Goal: Task Accomplishment & Management: Use online tool/utility

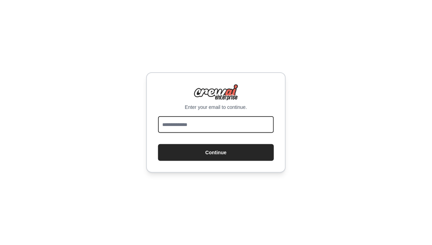
click at [248, 133] on input "email" at bounding box center [216, 124] width 116 height 17
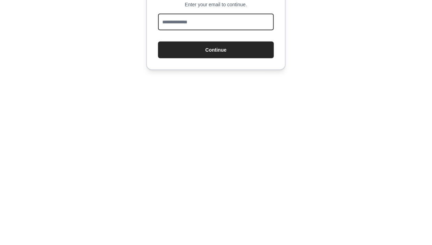
type input "**********"
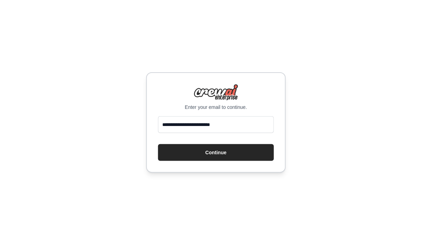
click at [258, 161] on button "Continue" at bounding box center [216, 152] width 116 height 17
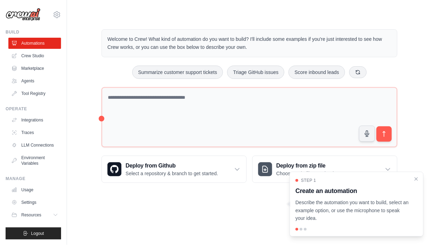
click at [416, 177] on icon "Close walkthrough" at bounding box center [416, 179] width 6 height 6
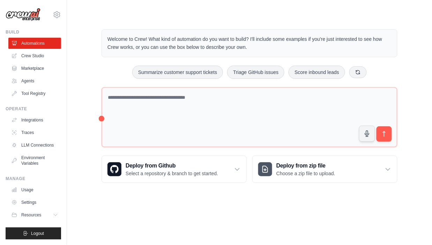
click at [36, 82] on link "Agents" at bounding box center [34, 80] width 53 height 11
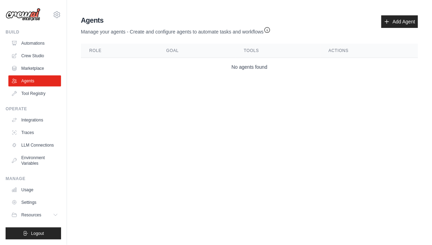
click at [40, 43] on link "Automations" at bounding box center [34, 43] width 53 height 11
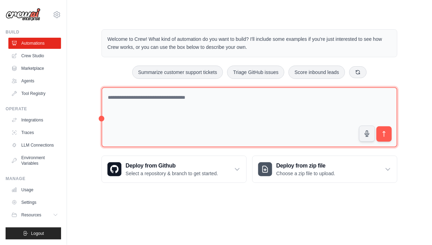
click at [240, 120] on textarea at bounding box center [249, 117] width 296 height 60
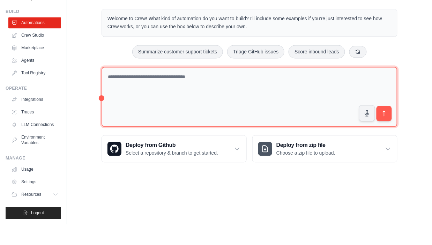
type textarea "*"
type textarea "**********"
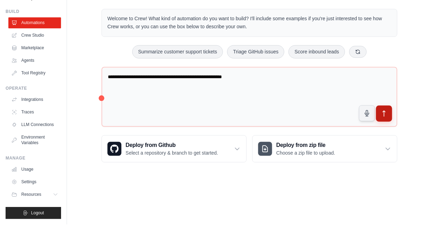
click at [382, 134] on icon "submit" at bounding box center [383, 133] width 7 height 7
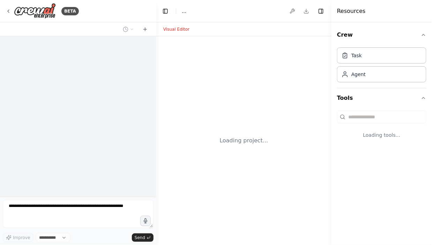
select select "****"
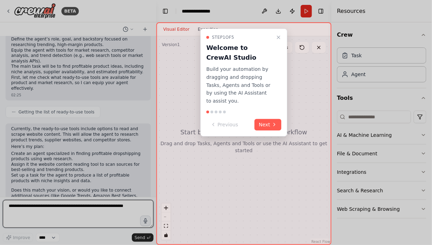
scroll to position [54, 0]
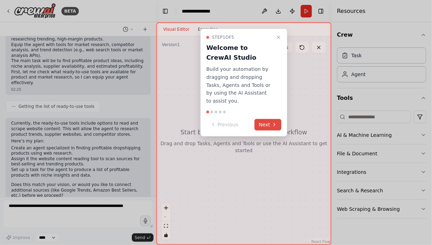
click at [262, 119] on button "Next" at bounding box center [267, 125] width 27 height 12
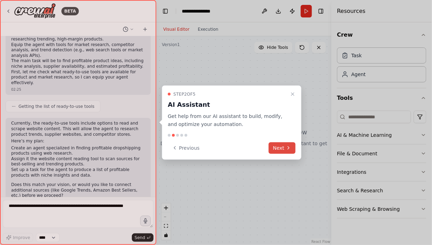
click at [281, 148] on button "Next" at bounding box center [281, 148] width 27 height 12
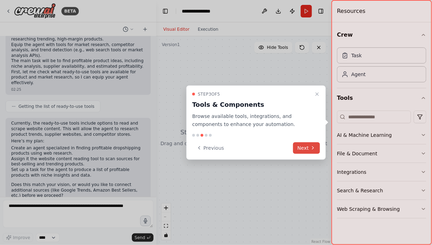
click at [310, 150] on icon at bounding box center [313, 148] width 6 height 6
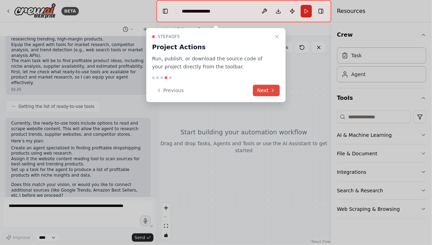
click at [262, 90] on button "Next" at bounding box center [266, 91] width 27 height 12
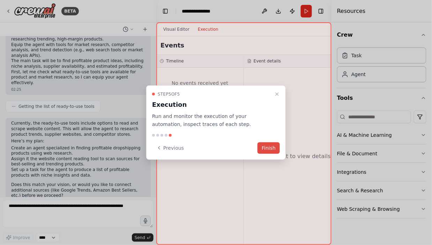
click at [259, 149] on button "Finish" at bounding box center [268, 148] width 22 height 12
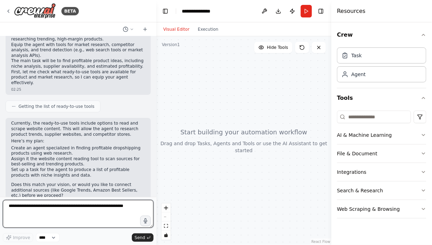
click at [58, 208] on textarea at bounding box center [78, 214] width 151 height 28
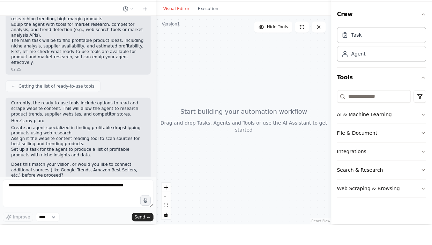
click at [62, 167] on li "Set up a task for the agent to produce a list of profitable products with niche…" at bounding box center [78, 172] width 134 height 11
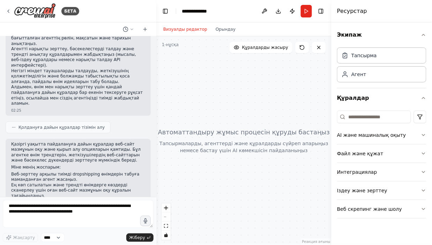
scroll to position [76, 0]
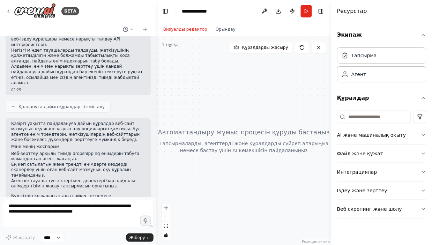
click at [267, 49] on div at bounding box center [243, 140] width 175 height 208
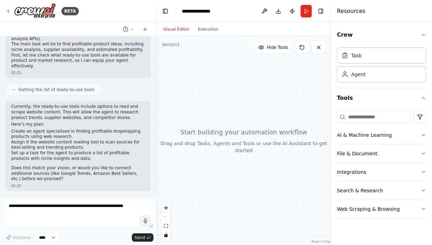
scroll to position [54, 0]
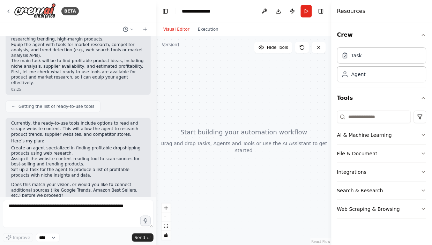
click at [84, 104] on span "Getting the list of ready-to-use tools" at bounding box center [56, 107] width 76 height 6
click at [15, 104] on icon at bounding box center [14, 106] width 4 height 4
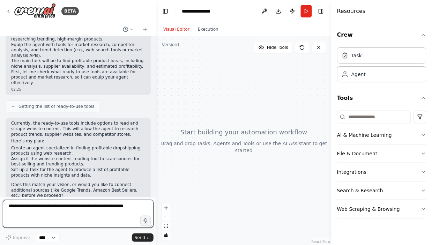
click at [57, 209] on textarea at bounding box center [78, 214] width 151 height 28
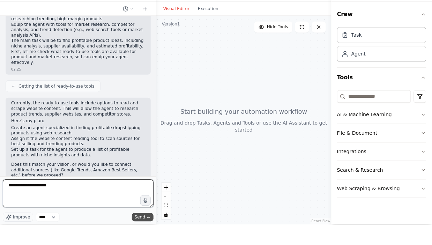
type textarea "**********"
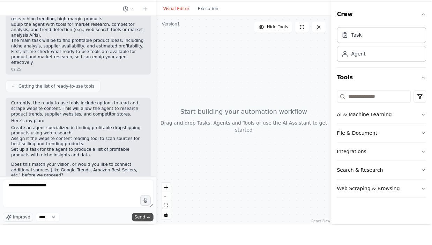
click at [137, 238] on span "Send" at bounding box center [140, 238] width 10 height 6
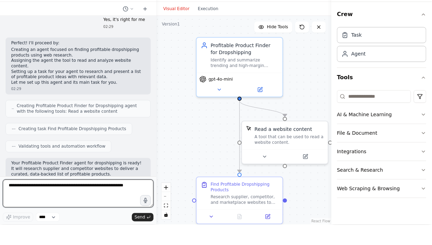
scroll to position [239, 0]
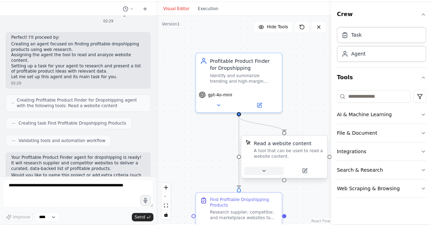
click at [262, 188] on icon at bounding box center [264, 191] width 6 height 6
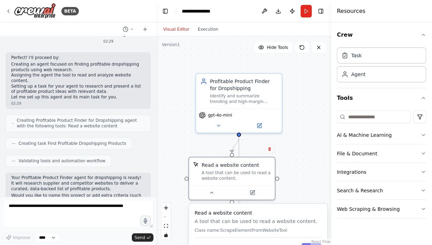
click at [173, 147] on div ".deletable-edge-delete-btn { width: 20px; height: 20px; border: 0px solid #ffff…" at bounding box center [243, 140] width 175 height 208
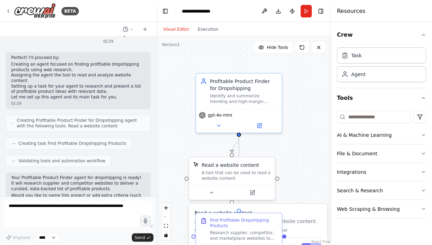
click at [163, 139] on div ".deletable-edge-delete-btn { width: 20px; height: 20px; border: 0px solid #ffff…" at bounding box center [243, 140] width 175 height 208
click at [181, 62] on div ".deletable-edge-delete-btn { width: 20px; height: 20px; border: 0px solid #ffff…" at bounding box center [243, 140] width 175 height 208
click at [211, 184] on div at bounding box center [232, 191] width 86 height 14
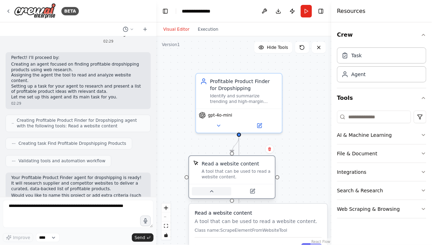
click at [213, 188] on icon at bounding box center [212, 191] width 6 height 6
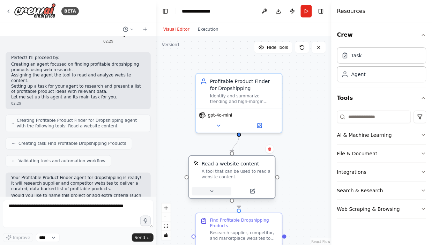
click at [207, 187] on button at bounding box center [211, 191] width 39 height 8
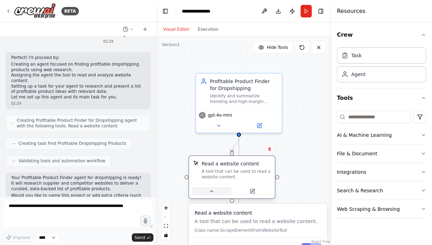
click at [207, 187] on button at bounding box center [211, 191] width 39 height 8
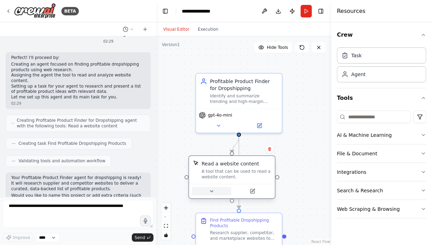
click at [207, 187] on button at bounding box center [211, 191] width 39 height 8
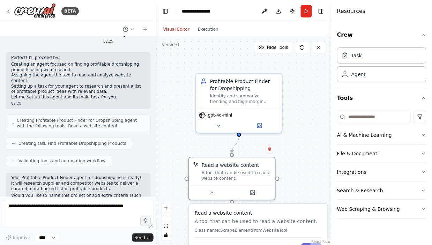
click at [174, 148] on div ".deletable-edge-delete-btn { width: 20px; height: 20px; border: 0px solid #ffff…" at bounding box center [243, 140] width 175 height 208
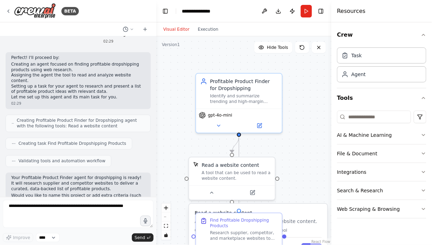
click at [121, 155] on div "Validating tools and automation workflow" at bounding box center [78, 161] width 145 height 12
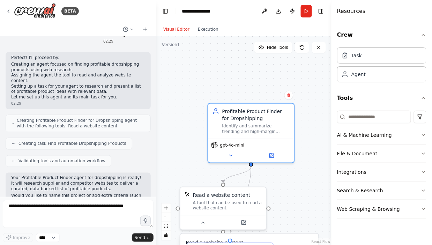
click at [193, 72] on div ".deletable-edge-delete-btn { width: 20px; height: 20px; border: 0px solid #ffff…" at bounding box center [243, 140] width 175 height 208
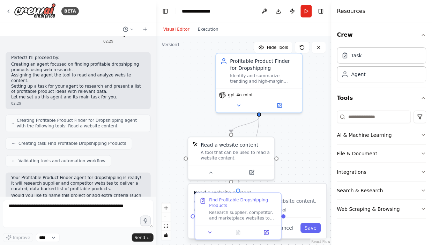
click at [277, 225] on div ".deletable-edge-delete-btn { width: 20px; height: 20px; border: 0px solid #ffff…" at bounding box center [243, 140] width 175 height 208
click at [206, 227] on button at bounding box center [210, 231] width 24 height 8
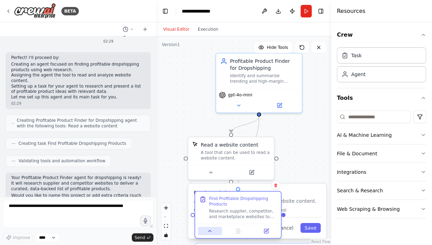
click at [206, 227] on button at bounding box center [210, 231] width 24 height 8
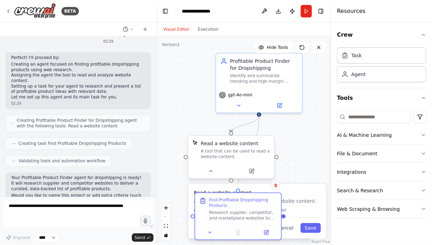
click at [253, 140] on div "Read a website content" at bounding box center [230, 143] width 58 height 7
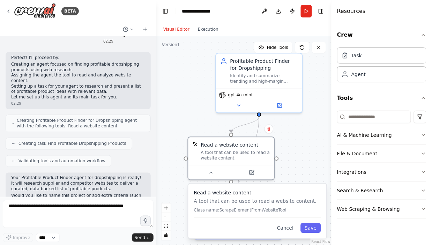
click at [215, 224] on div ".deletable-edge-delete-btn { width: 20px; height: 20px; border: 0px solid #ffff…" at bounding box center [243, 140] width 175 height 208
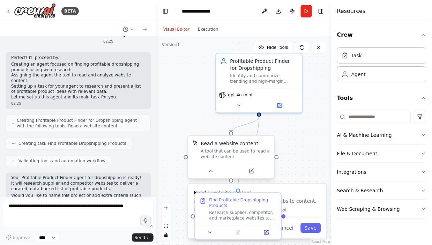
click at [263, 140] on div "Read a website content" at bounding box center [235, 143] width 69 height 7
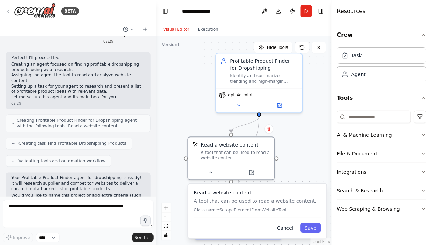
click at [288, 223] on button "Cancel" at bounding box center [285, 228] width 25 height 10
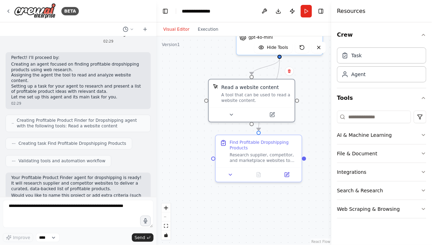
click at [67, 199] on form "Improve **** Send" at bounding box center [78, 221] width 156 height 48
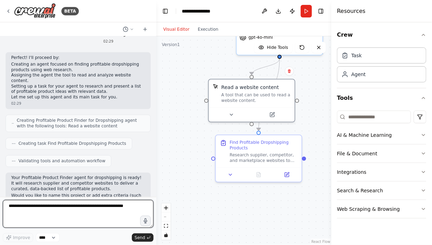
click at [63, 205] on textarea at bounding box center [78, 214] width 151 height 28
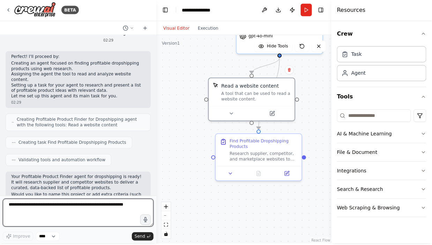
scroll to position [33, 0]
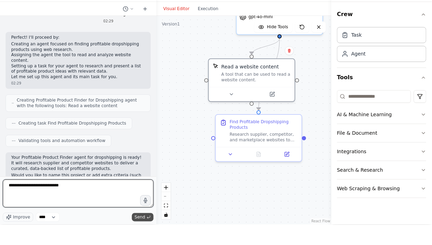
type textarea "**********"
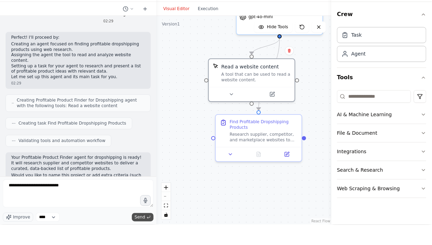
click at [140, 235] on span "Send" at bounding box center [140, 238] width 10 height 6
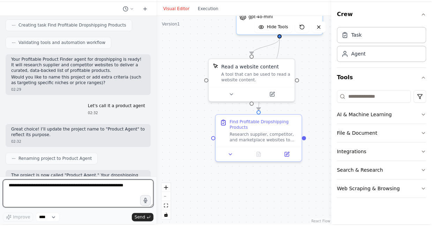
scroll to position [342, 0]
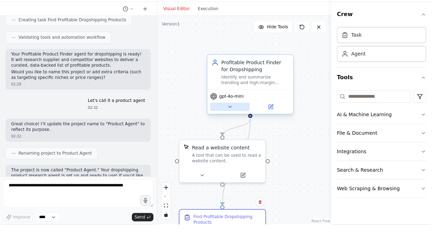
click at [227, 124] on icon at bounding box center [230, 127] width 6 height 6
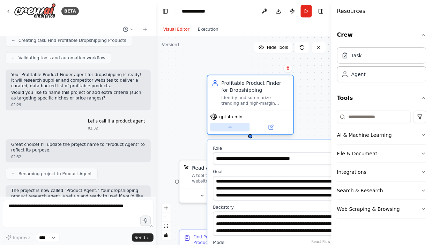
click at [231, 124] on icon at bounding box center [230, 127] width 6 height 6
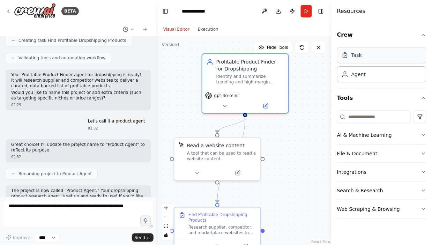
click at [351, 59] on div "Task" at bounding box center [381, 55] width 89 height 16
click at [357, 56] on div "Task" at bounding box center [356, 55] width 10 height 7
click at [364, 75] on div "Agent" at bounding box center [358, 73] width 14 height 7
click at [371, 115] on input at bounding box center [374, 117] width 74 height 13
click at [320, 130] on div ".deletable-edge-delete-btn { width: 20px; height: 20px; border: 0px solid #ffff…" at bounding box center [243, 140] width 175 height 208
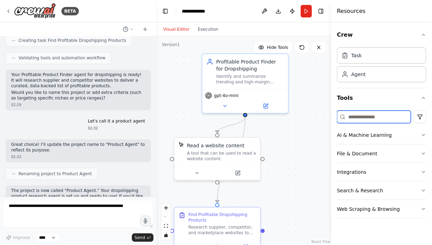
click at [358, 112] on input at bounding box center [374, 117] width 74 height 13
type input "*"
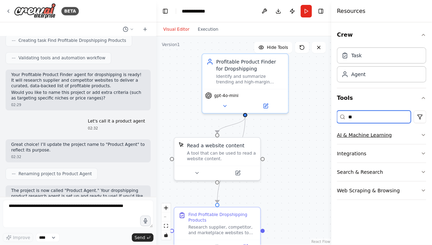
type input "*"
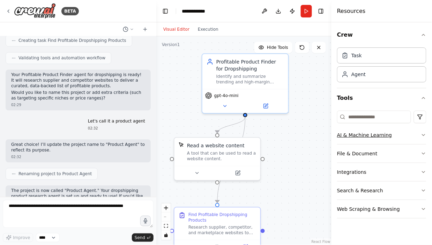
click at [387, 128] on button "AI & Machine Learning" at bounding box center [381, 135] width 89 height 18
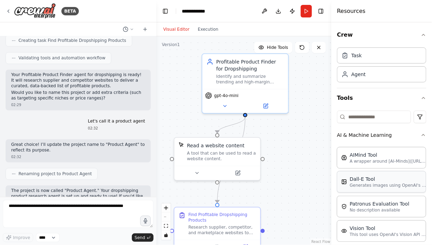
scroll to position [0, 0]
click at [421, 118] on html "BETA I want to make profitable product finding agent for dropshipping 02:25 Gre…" at bounding box center [216, 122] width 432 height 245
click at [309, 150] on html "BETA I want to make profitable product finding agent for dropshipping 02:25 Gre…" at bounding box center [216, 122] width 432 height 245
click at [309, 150] on div ".deletable-edge-delete-btn { width: 20px; height: 20px; border: 0px solid #ffff…" at bounding box center [243, 140] width 175 height 208
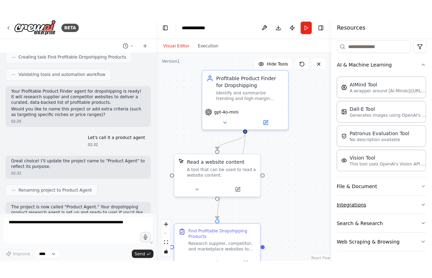
scroll to position [53, 0]
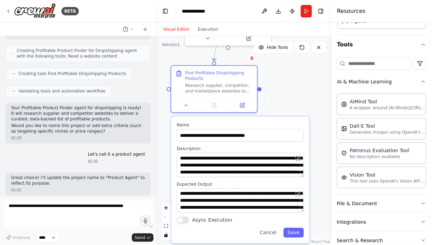
click at [300, 69] on div ".deletable-edge-delete-btn { width: 20px; height: 20px; border: 0px solid #ffff…" at bounding box center [243, 140] width 175 height 208
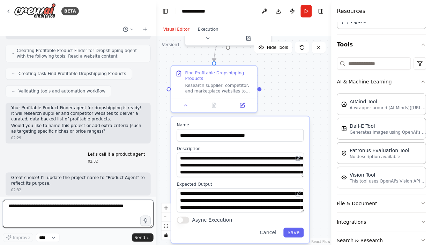
click at [105, 228] on textarea at bounding box center [78, 214] width 151 height 28
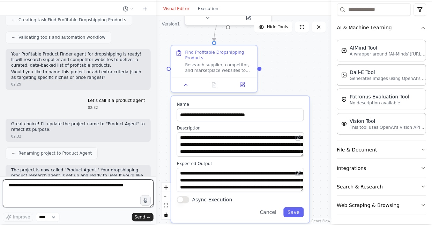
scroll to position [33, 0]
type textarea "**********"
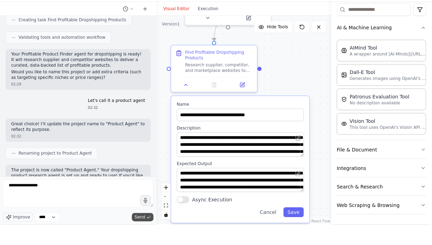
click at [137, 235] on span "Send" at bounding box center [140, 238] width 10 height 6
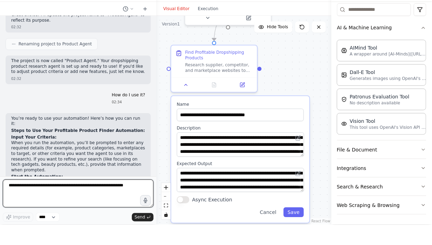
scroll to position [453, 0]
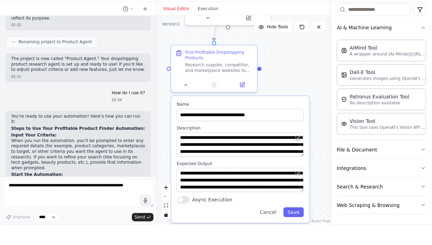
click at [283, 56] on div ".deletable-edge-delete-btn { width: 20px; height: 20px; border: 0px solid #ffff…" at bounding box center [243, 140] width 175 height 208
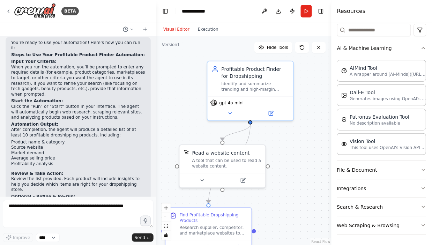
scroll to position [549, 0]
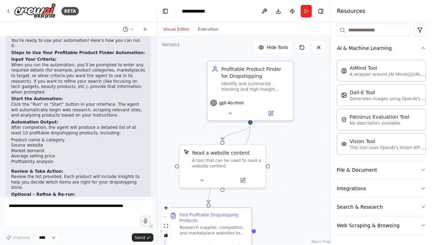
click at [317, 132] on div ".deletable-edge-delete-btn { width: 20px; height: 20px; border: 0px solid #ffff…" at bounding box center [243, 140] width 175 height 208
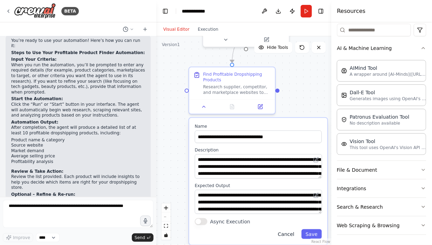
click at [287, 229] on button "Cancel" at bounding box center [286, 234] width 25 height 10
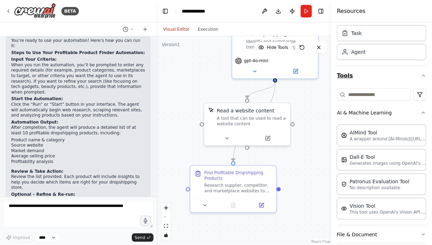
scroll to position [0, 0]
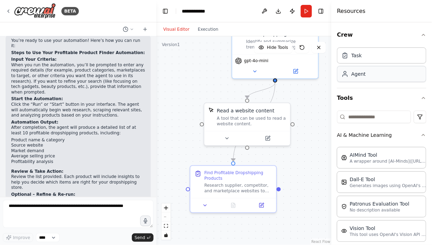
click at [375, 76] on div "Agent" at bounding box center [381, 74] width 89 height 16
click at [358, 15] on h4 "Resources" at bounding box center [351, 11] width 29 height 8
click at [286, 141] on div ".deletable-edge-delete-btn { width: 20px; height: 20px; border: 0px solid #ffff…" at bounding box center [243, 140] width 175 height 208
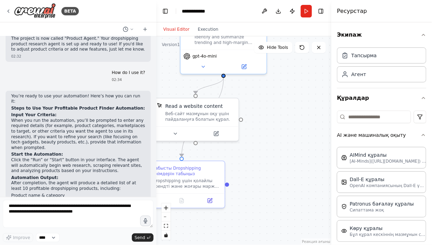
scroll to position [527, 0]
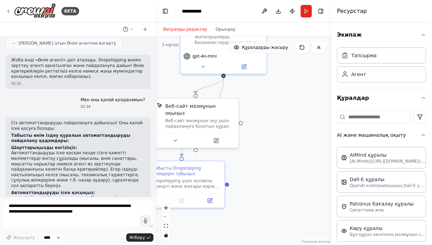
click at [245, 43] on div ".deletable-edge-delete-btn { width: 20px; height: 20px; border: 0px solid #ffff…" at bounding box center [243, 140] width 175 height 208
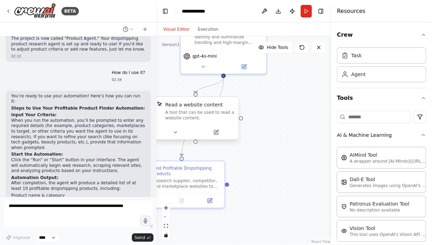
scroll to position [434, 0]
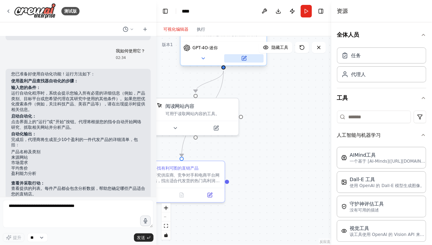
click at [243, 43] on div ".deletable-edge-delete-btn { width: 20px; height: 20px; border: 0px solid #ffff…" at bounding box center [243, 140] width 175 height 208
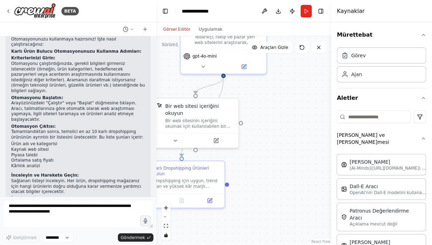
scroll to position [571, 0]
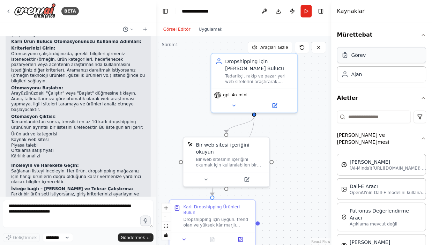
click at [365, 56] on div "Görev" at bounding box center [381, 55] width 89 height 16
click at [374, 77] on div "Ajan" at bounding box center [381, 74] width 89 height 16
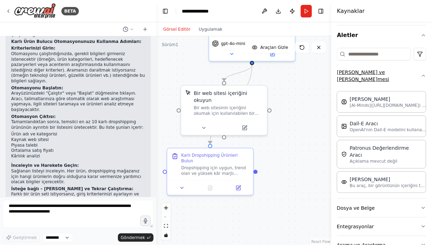
scroll to position [87, 0]
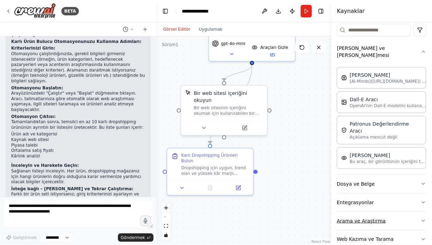
click at [412, 212] on button "Arama ve Araştırma" at bounding box center [381, 221] width 89 height 18
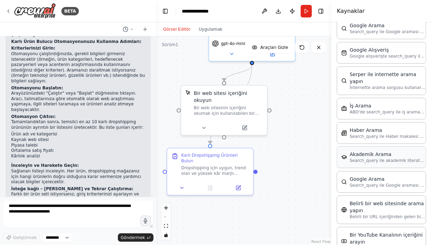
scroll to position [435, 0]
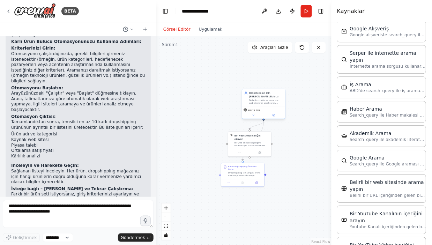
click at [265, 91] on div "Dropshipping için Karlı Ürün Bulucu" at bounding box center [266, 94] width 34 height 7
click at [305, 74] on div ".deletable-edge-delete-btn { width: 20px; height: 20px; border: 0px solid #ffff…" at bounding box center [243, 140] width 175 height 208
click at [273, 114] on icon at bounding box center [274, 115] width 2 height 2
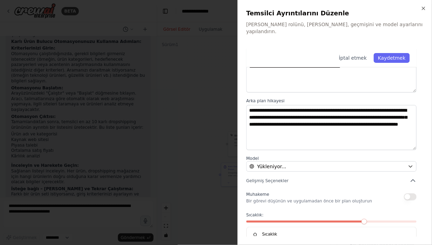
scroll to position [0, 0]
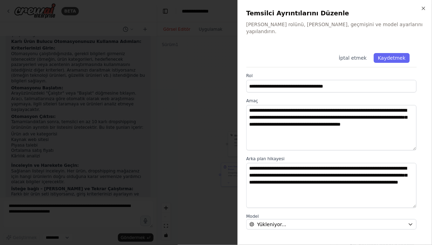
click at [423, 5] on div "**********" at bounding box center [334, 122] width 194 height 245
click at [426, 9] on div "**********" at bounding box center [334, 122] width 194 height 245
click at [423, 7] on icon "button" at bounding box center [423, 8] width 3 height 3
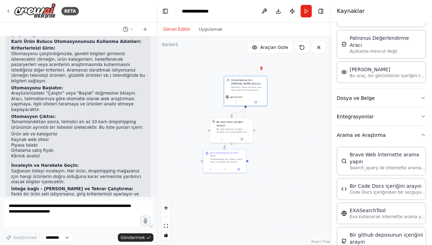
scroll to position [172, 0]
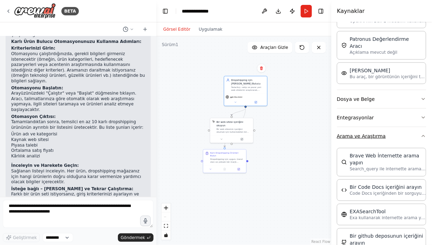
click at [413, 127] on button "Arama ve Araştırma" at bounding box center [381, 136] width 89 height 18
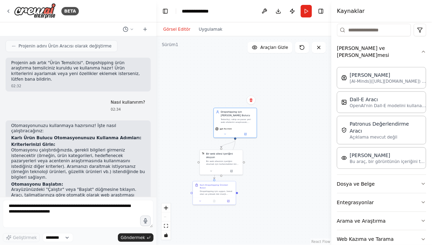
scroll to position [488, 0]
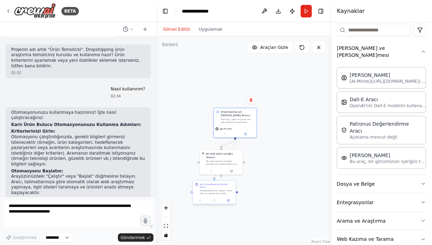
click at [218, 189] on font "Dropshipping için uygun, trend olan ve yüksek kâr marjlı ürünleri belirlemek iç…" at bounding box center [217, 200] width 34 height 22
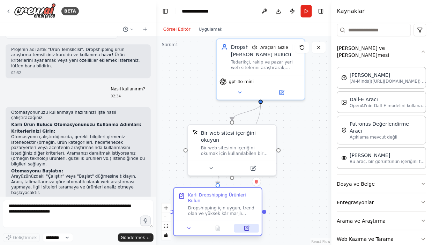
click at [245, 226] on icon at bounding box center [246, 228] width 4 height 4
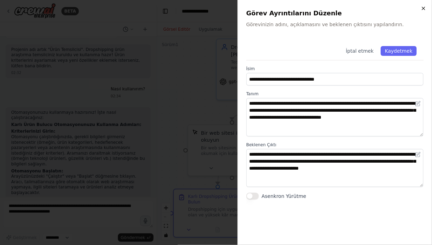
click at [421, 7] on icon "button" at bounding box center [423, 9] width 6 height 6
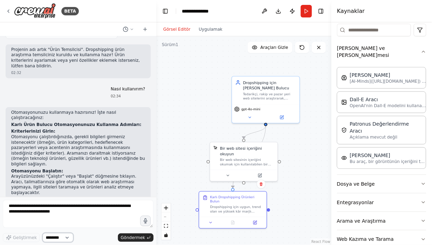
click at [64, 235] on select "********" at bounding box center [58, 237] width 31 height 9
click at [241, 227] on div ".deletable-edge-delete-btn { width: 20px; height: 20px; border: 0px solid #ffff…" at bounding box center [243, 140] width 175 height 208
click at [192, 201] on div ".deletable-edge-delete-btn { width: 20px; height: 20px; border: 0px solid #ffff…" at bounding box center [243, 140] width 175 height 208
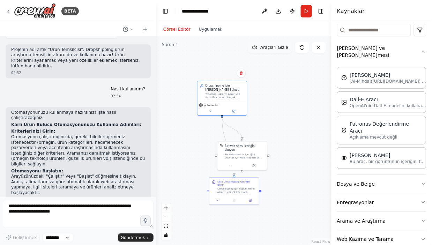
click at [279, 45] on font "Araçları Gizle" at bounding box center [274, 47] width 28 height 5
click at [279, 45] on span "Show Tools" at bounding box center [276, 48] width 23 height 6
click at [279, 45] on span "Hide Tools" at bounding box center [277, 48] width 21 height 6
click at [279, 45] on span "Show Tools" at bounding box center [276, 48] width 23 height 6
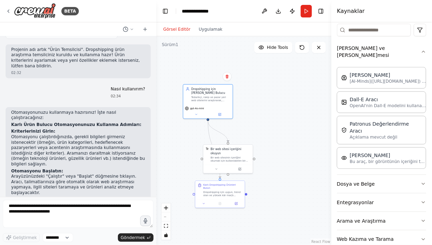
click at [295, 93] on div ".deletable-edge-delete-btn { width: 20px; height: 20px; border: 0px solid #ffff…" at bounding box center [243, 140] width 175 height 208
click at [265, 51] on div ".deletable-edge-delete-btn { width: 20px; height: 20px; border: 0px solid #ffff…" at bounding box center [243, 140] width 175 height 208
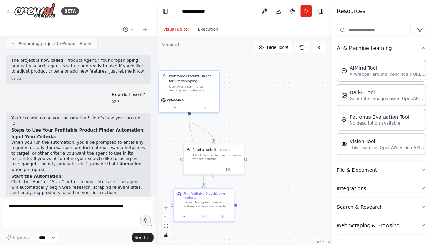
click at [356, 9] on h4 "Resources" at bounding box center [351, 11] width 29 height 8
click at [99, 10] on div "BETA" at bounding box center [78, 11] width 156 height 22
click at [8, 10] on icon at bounding box center [9, 11] width 6 height 6
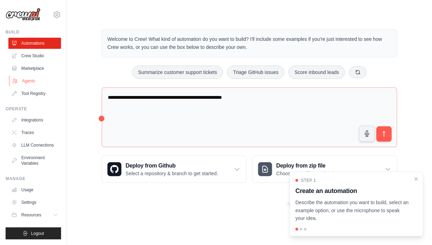
click at [27, 76] on link "Agents" at bounding box center [35, 80] width 53 height 11
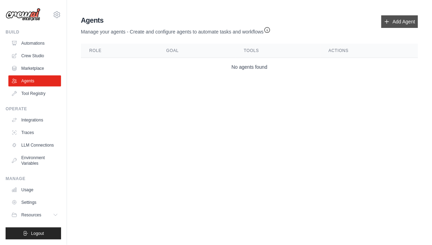
click at [392, 20] on link "Add Agent" at bounding box center [399, 21] width 37 height 13
click at [393, 26] on link "Add Agent" at bounding box center [399, 21] width 37 height 13
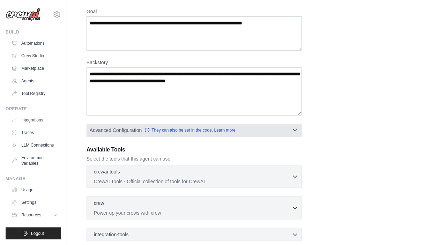
scroll to position [57, 0]
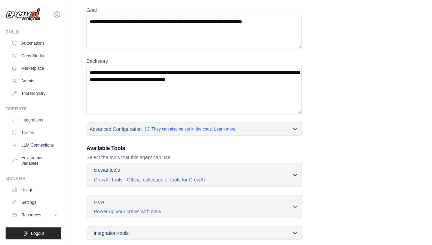
click at [288, 177] on p "CrewAI Tools - Official collection of tools for CrewAI" at bounding box center [193, 179] width 198 height 7
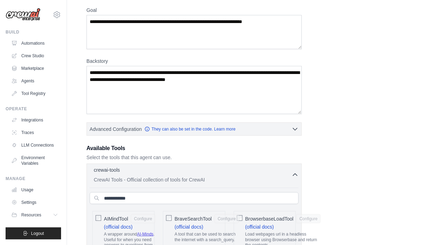
click at [288, 177] on p "CrewAI Tools - Official collection of tools for CrewAI" at bounding box center [193, 179] width 198 height 7
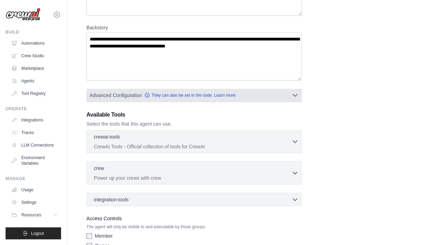
scroll to position [95, 0]
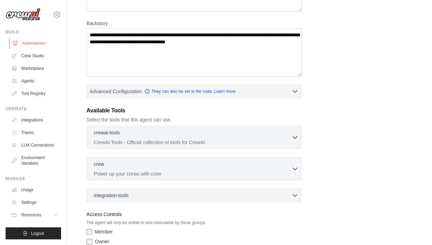
click at [39, 38] on link "Automations" at bounding box center [35, 43] width 53 height 11
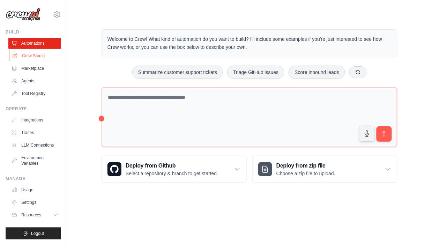
click at [33, 60] on link "Crew Studio" at bounding box center [35, 55] width 53 height 11
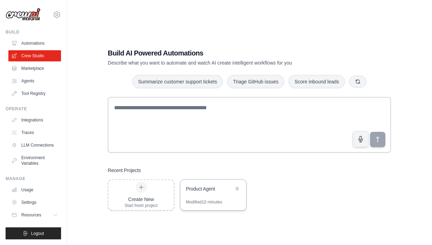
click at [205, 205] on div "Modified 10 minutes" at bounding box center [204, 202] width 36 height 6
click at [45, 82] on link "Agents" at bounding box center [35, 80] width 53 height 11
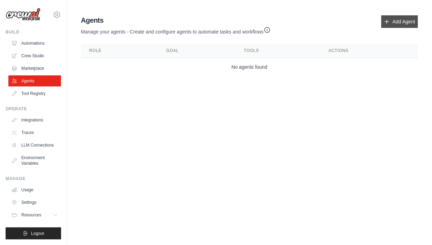
click at [396, 23] on link "Add Agent" at bounding box center [399, 21] width 37 height 13
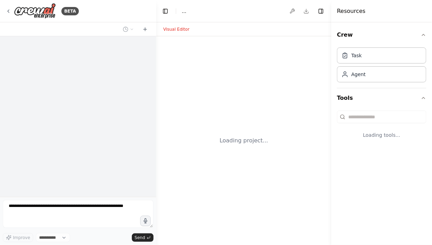
select select "****"
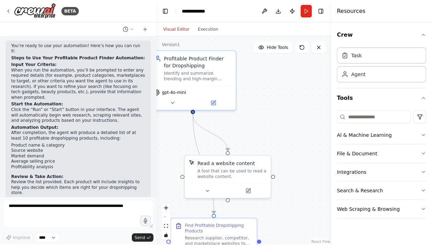
scroll to position [549, 0]
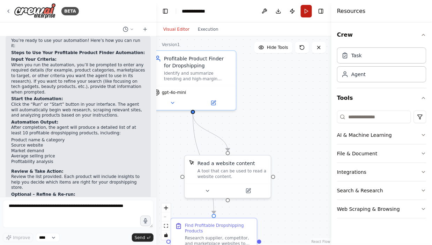
click at [306, 13] on button "Run" at bounding box center [305, 11] width 11 height 13
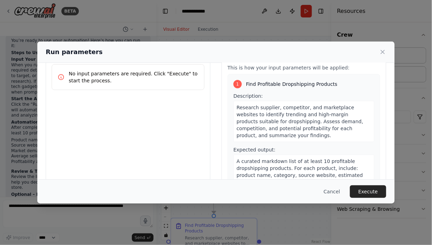
scroll to position [516, 0]
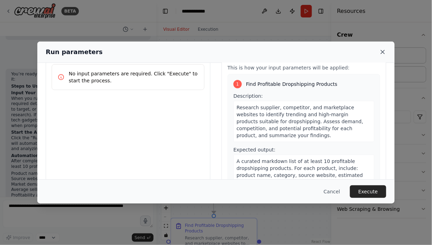
click at [384, 55] on icon at bounding box center [382, 51] width 7 height 7
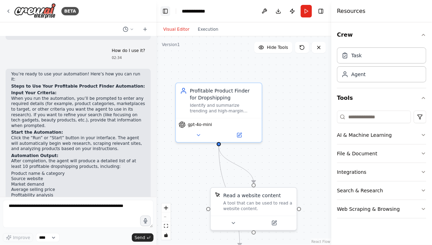
click at [163, 10] on button "Toggle Left Sidebar" at bounding box center [165, 11] width 10 height 10
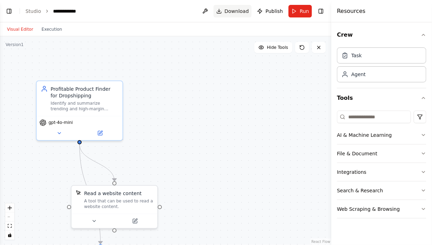
click at [241, 12] on span "Download" at bounding box center [237, 11] width 24 height 7
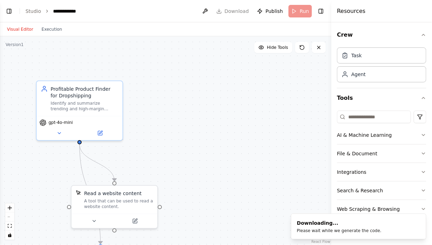
scroll to position [549, 0]
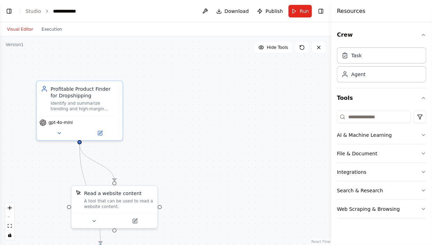
click at [206, 58] on div ".deletable-edge-delete-btn { width: 20px; height: 20px; border: 0px solid #ffff…" at bounding box center [165, 140] width 331 height 208
click at [302, 13] on span "Run" at bounding box center [303, 11] width 9 height 7
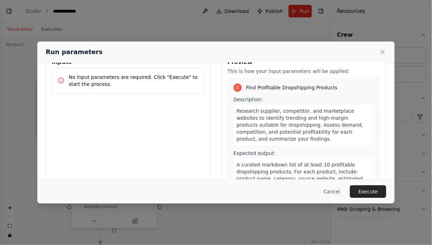
scroll to position [23, 0]
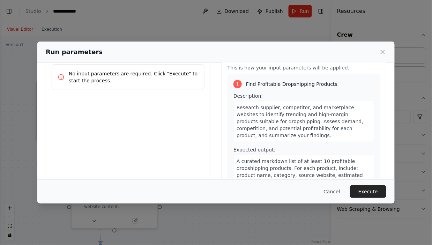
click at [380, 47] on div "Run parameters" at bounding box center [216, 52] width 340 height 10
click at [381, 48] on icon at bounding box center [382, 51] width 7 height 7
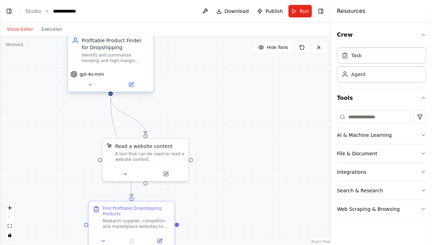
click at [140, 56] on div "Identify and summarize trending and high-margin products for dropshipping by re…" at bounding box center [116, 57] width 68 height 11
click at [191, 77] on div ".deletable-edge-delete-btn { width: 20px; height: 20px; border: 0px solid #ffff…" at bounding box center [165, 140] width 331 height 208
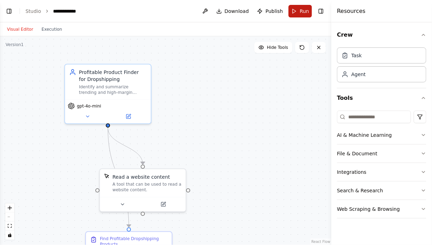
click at [298, 9] on button "Run" at bounding box center [299, 11] width 23 height 13
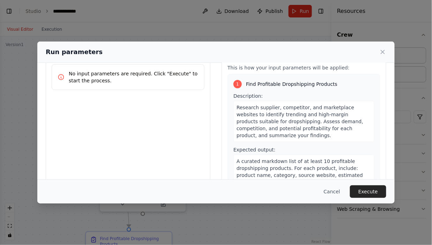
scroll to position [0, 0]
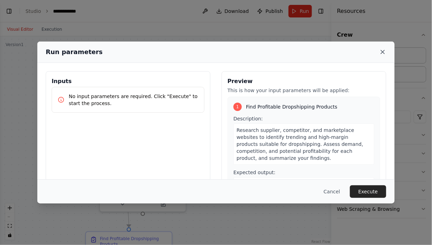
click at [383, 48] on icon at bounding box center [382, 51] width 7 height 7
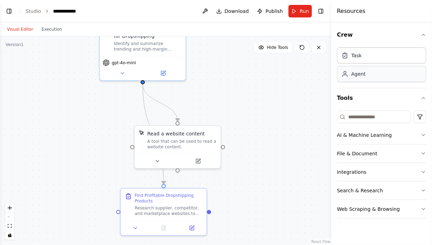
click at [367, 76] on div "Agent" at bounding box center [381, 74] width 89 height 16
click at [9, 8] on button "Toggle Left Sidebar" at bounding box center [9, 11] width 10 height 10
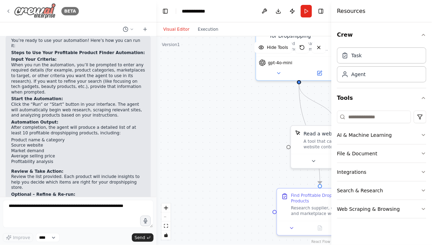
click at [8, 10] on icon at bounding box center [9, 11] width 6 height 6
